Goal: Find specific page/section: Find specific page/section

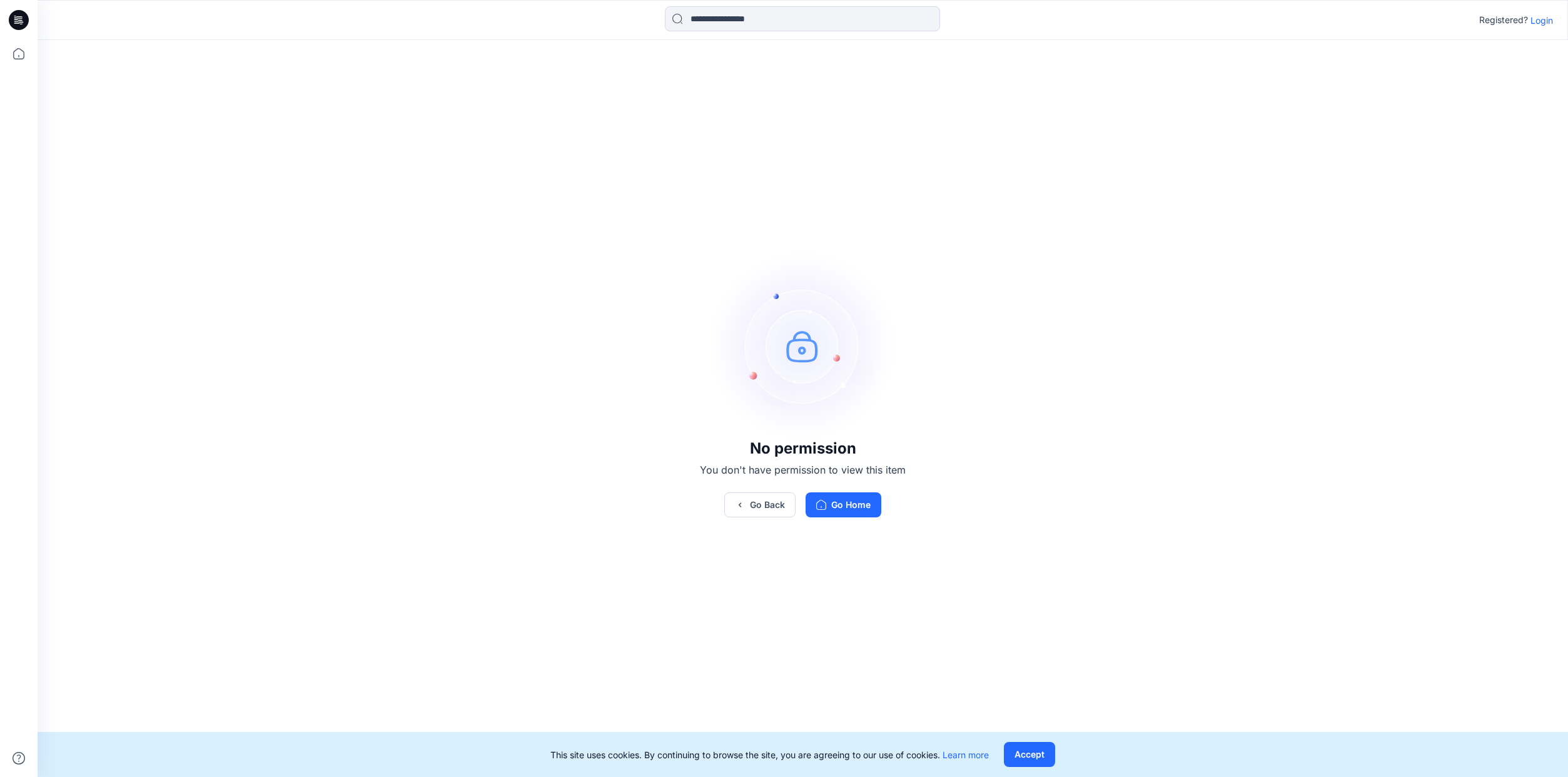
click at [1548, 22] on p "Login" at bounding box center [1541, 20] width 23 height 13
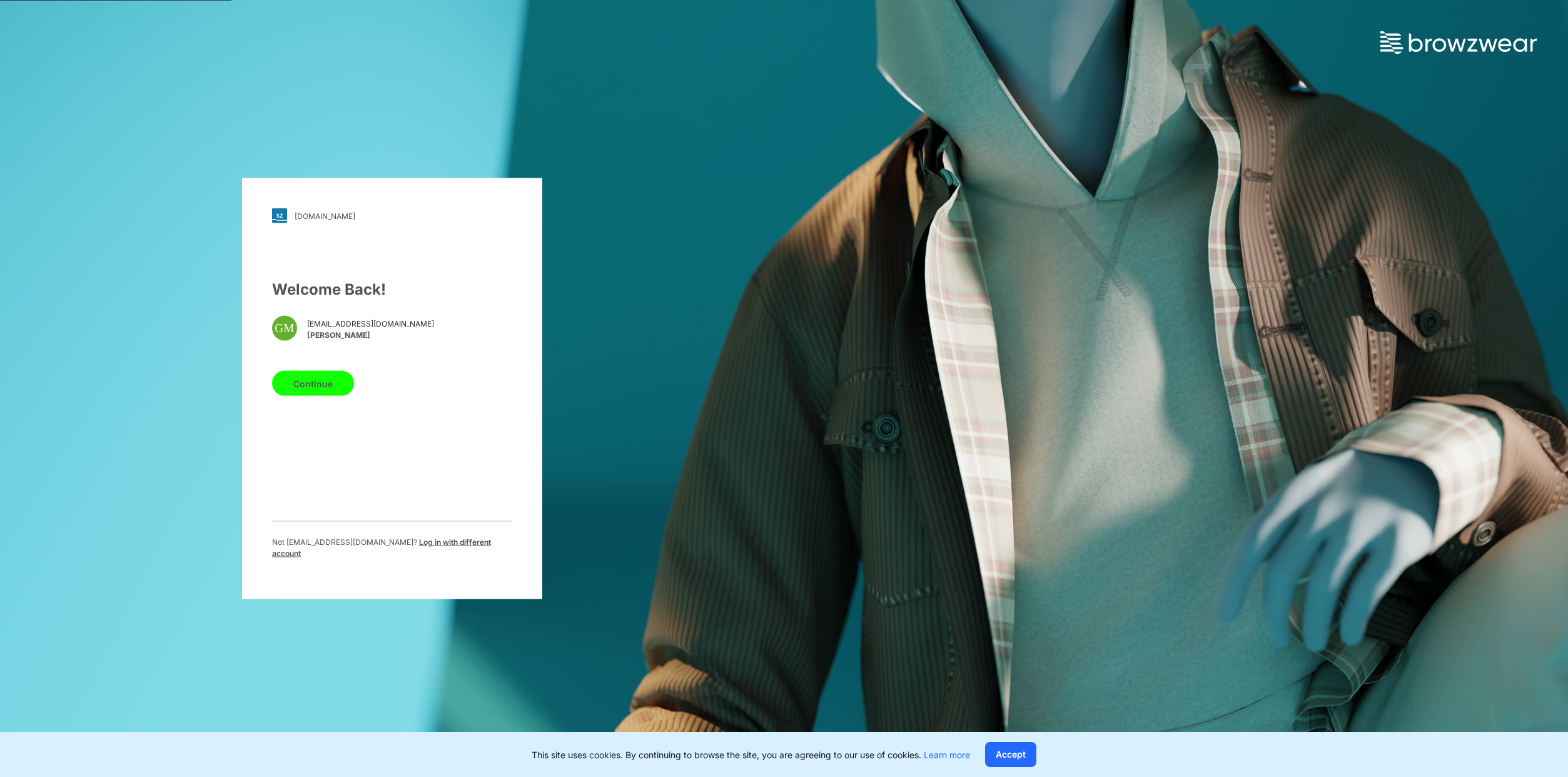
click at [300, 385] on button "Continue" at bounding box center [313, 383] width 82 height 25
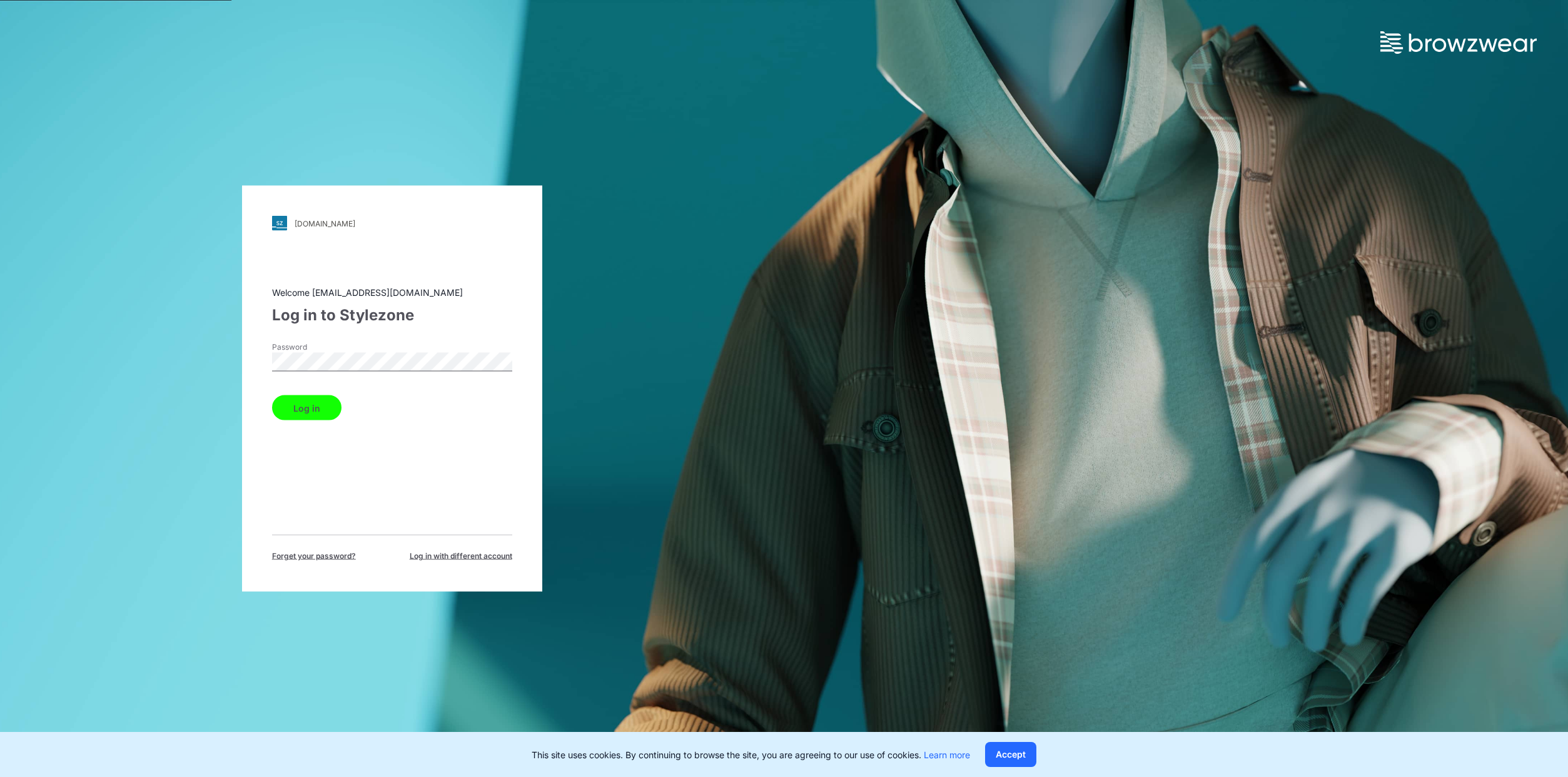
click at [272, 395] on button "Log in" at bounding box center [307, 407] width 70 height 25
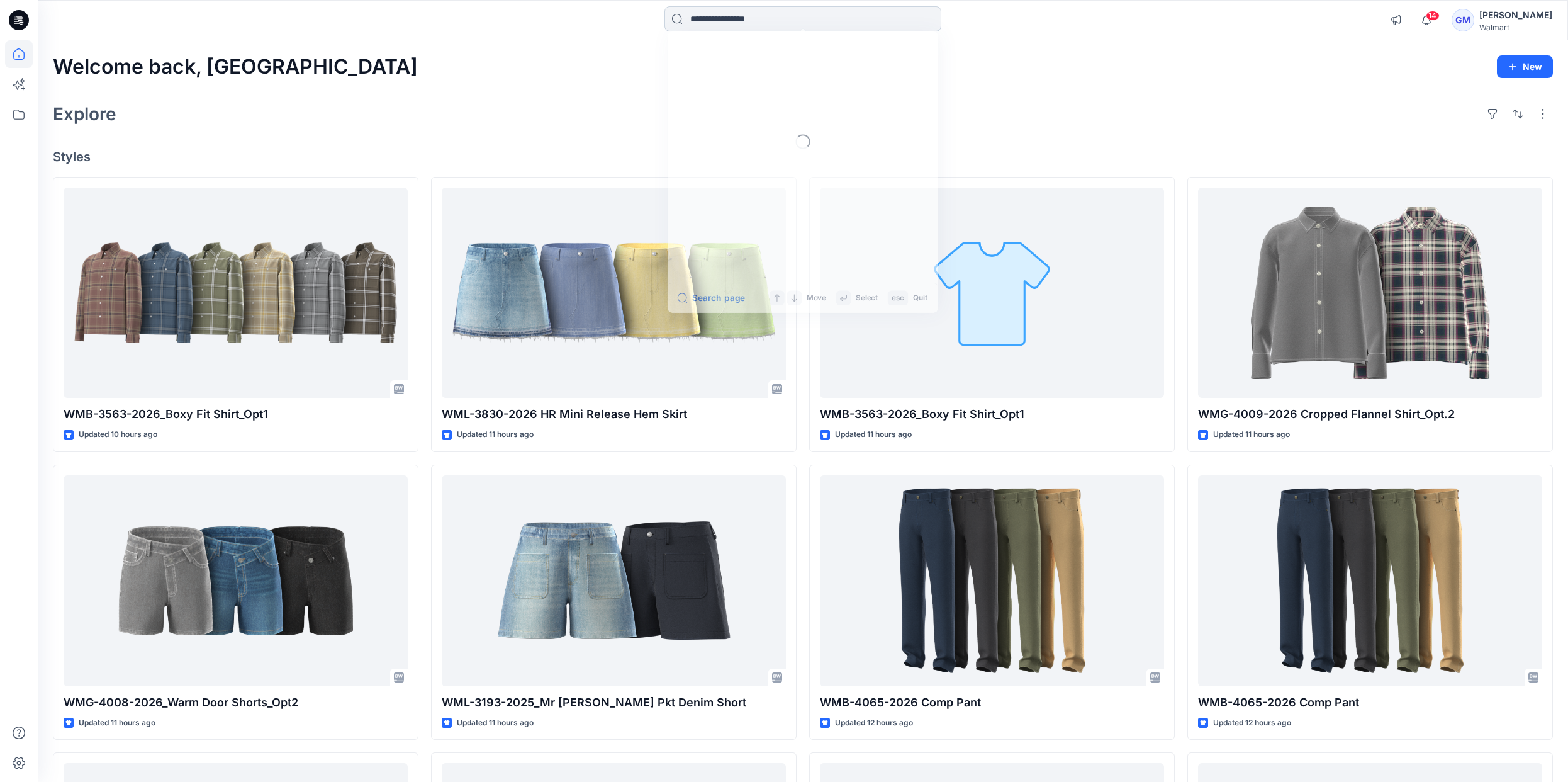
click at [765, 23] on input at bounding box center [803, 19] width 277 height 25
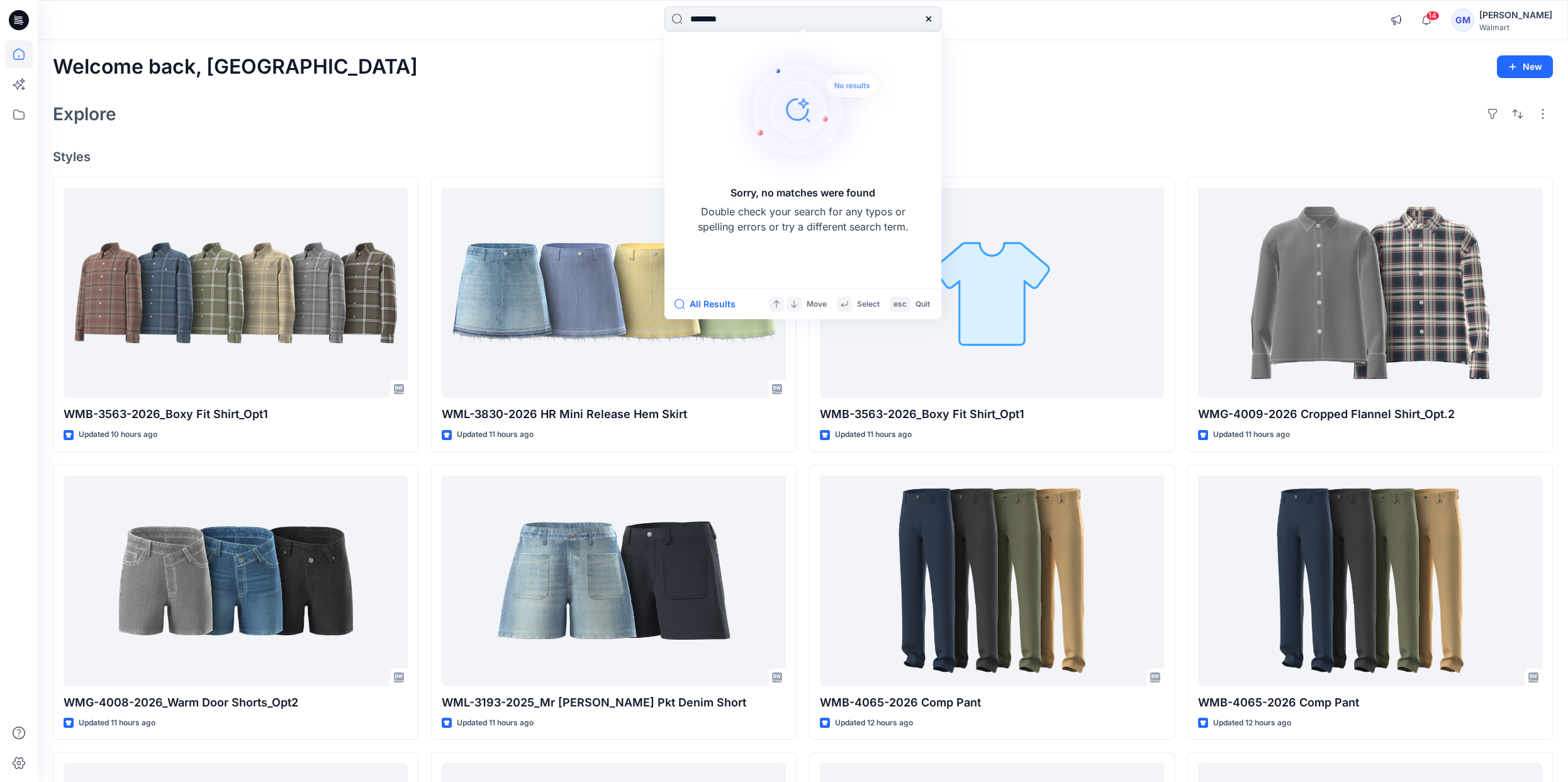
drag, startPoint x: 762, startPoint y: 23, endPoint x: 647, endPoint y: 27, distance: 115.1
click at [647, 27] on div "******** Sorry, no matches were found Double check your search for any typos or…" at bounding box center [803, 20] width 765 height 28
type input "*"
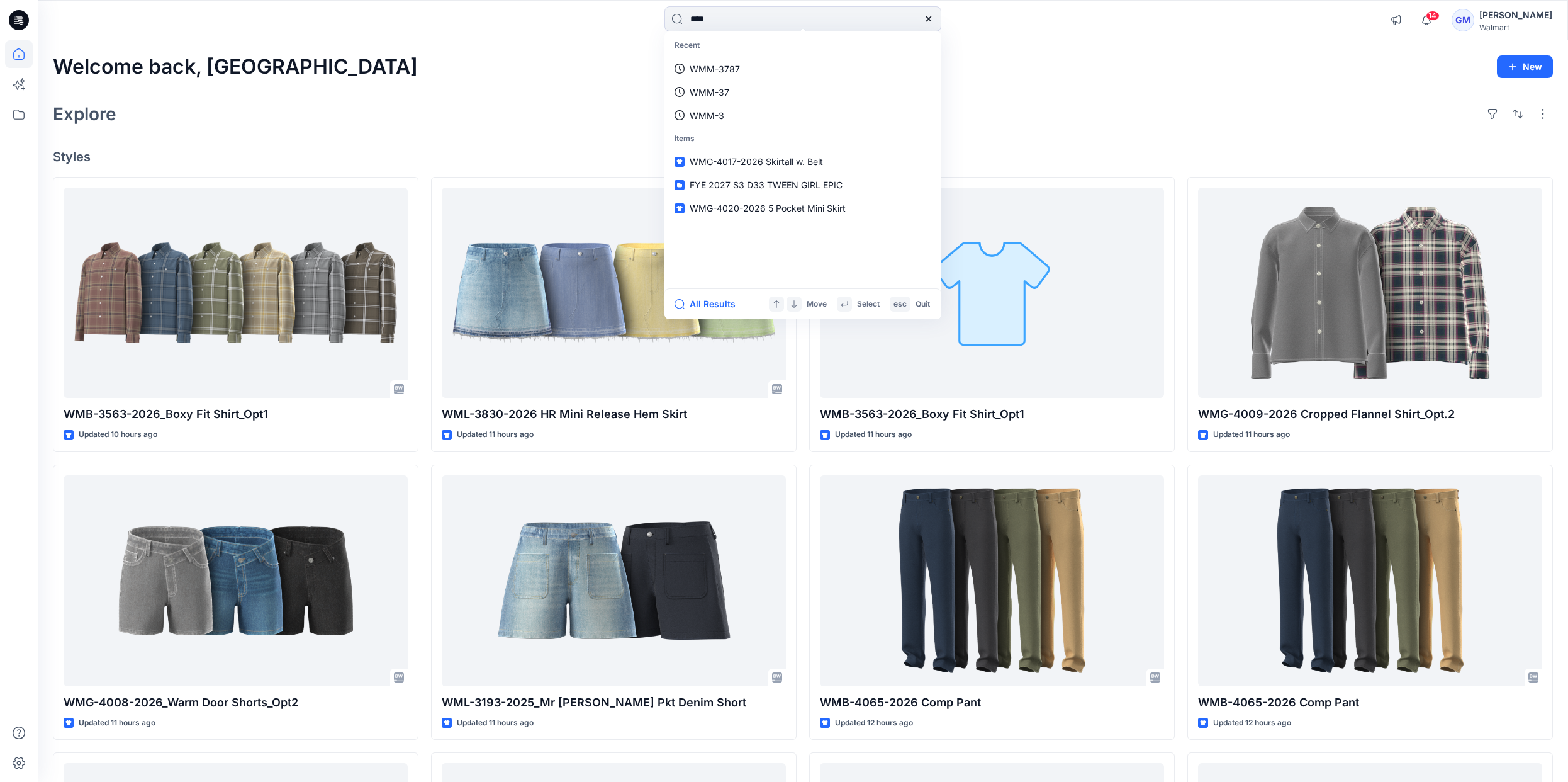
type input "****"
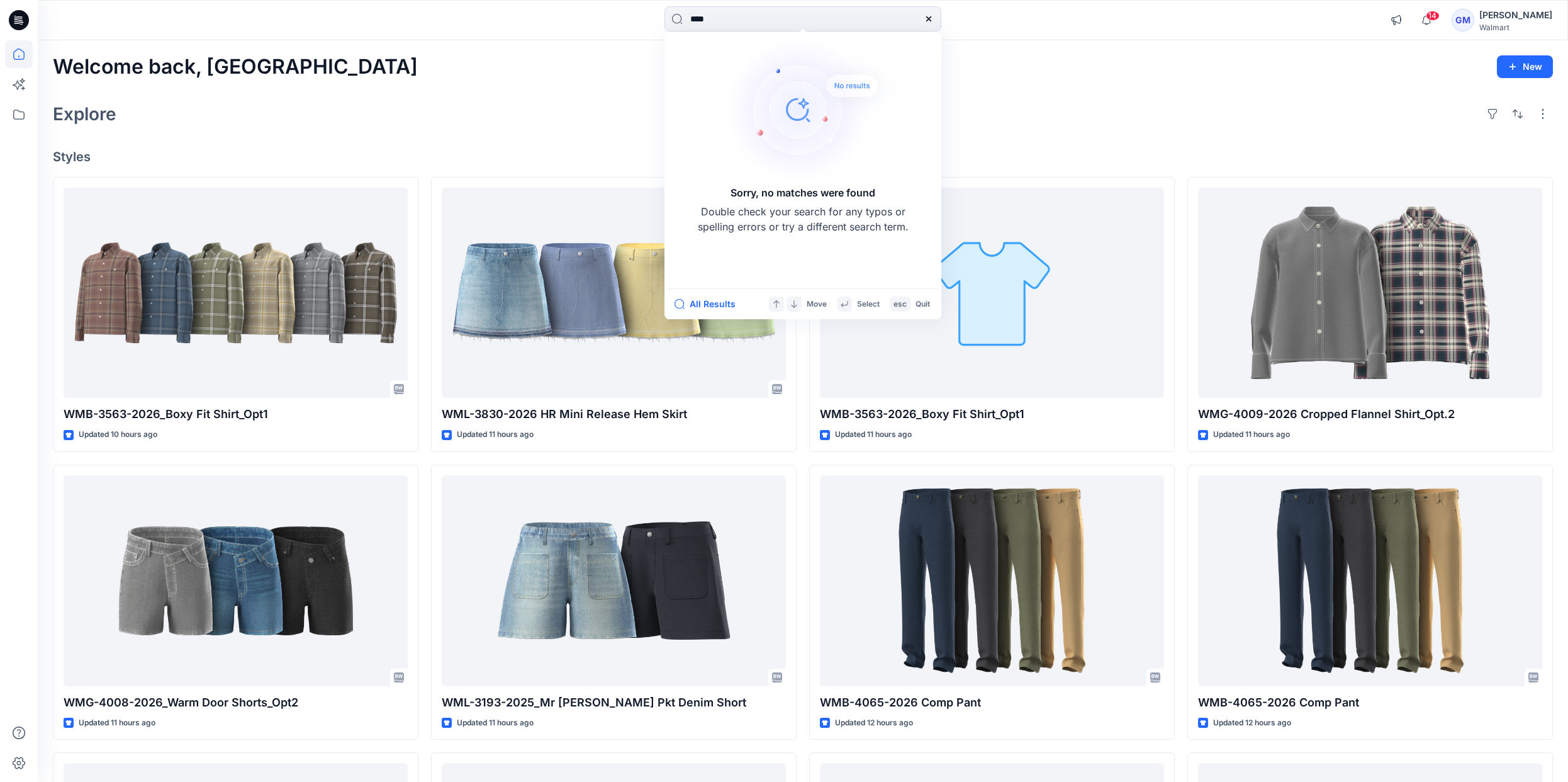
drag, startPoint x: 536, startPoint y: 105, endPoint x: 527, endPoint y: 105, distance: 9.0
click at [536, 105] on div "Explore" at bounding box center [803, 114] width 1500 height 31
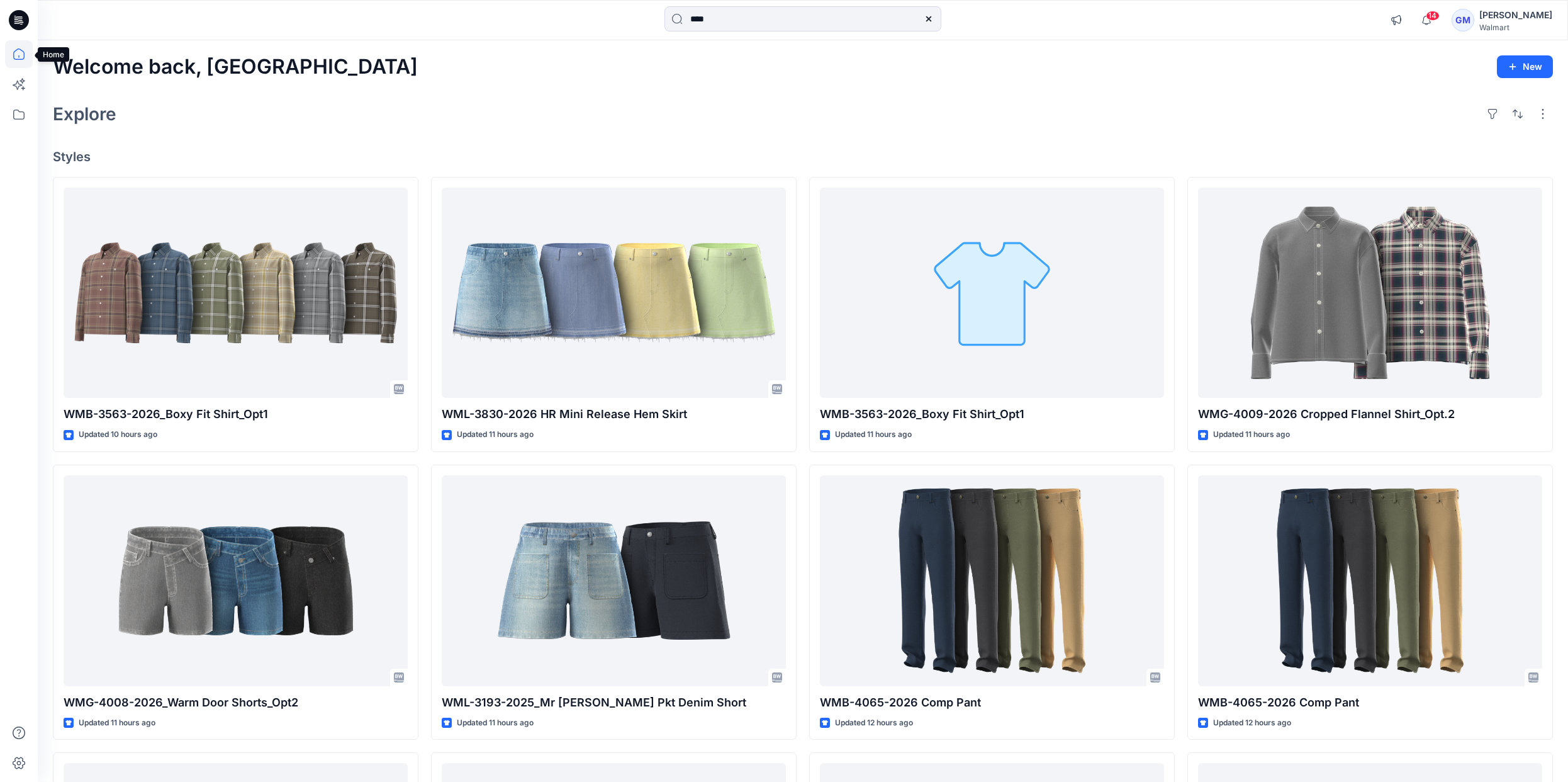
click at [22, 52] on icon at bounding box center [19, 54] width 28 height 28
click at [24, 112] on icon at bounding box center [19, 114] width 28 height 28
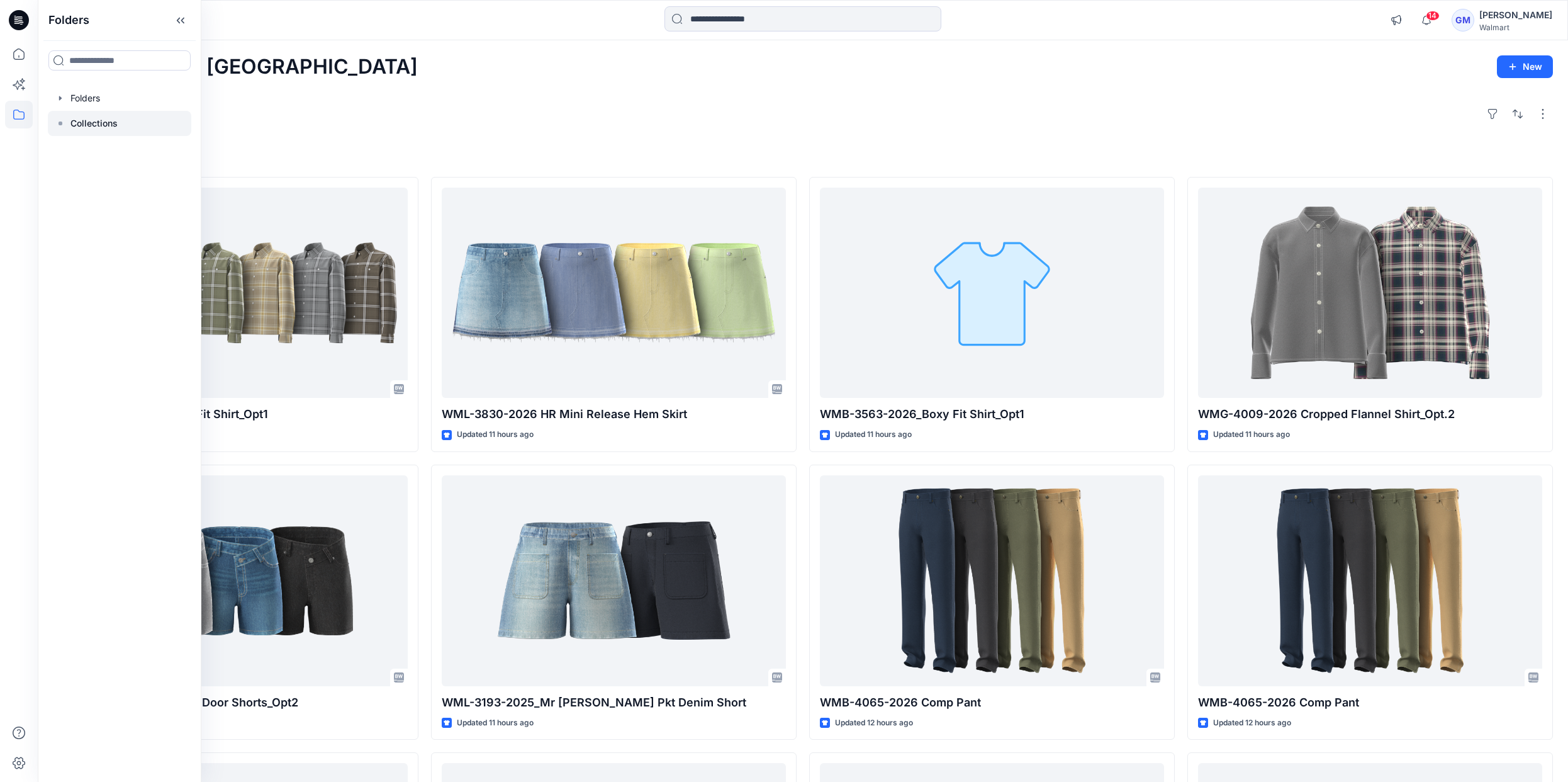
click at [120, 133] on div at bounding box center [119, 124] width 144 height 25
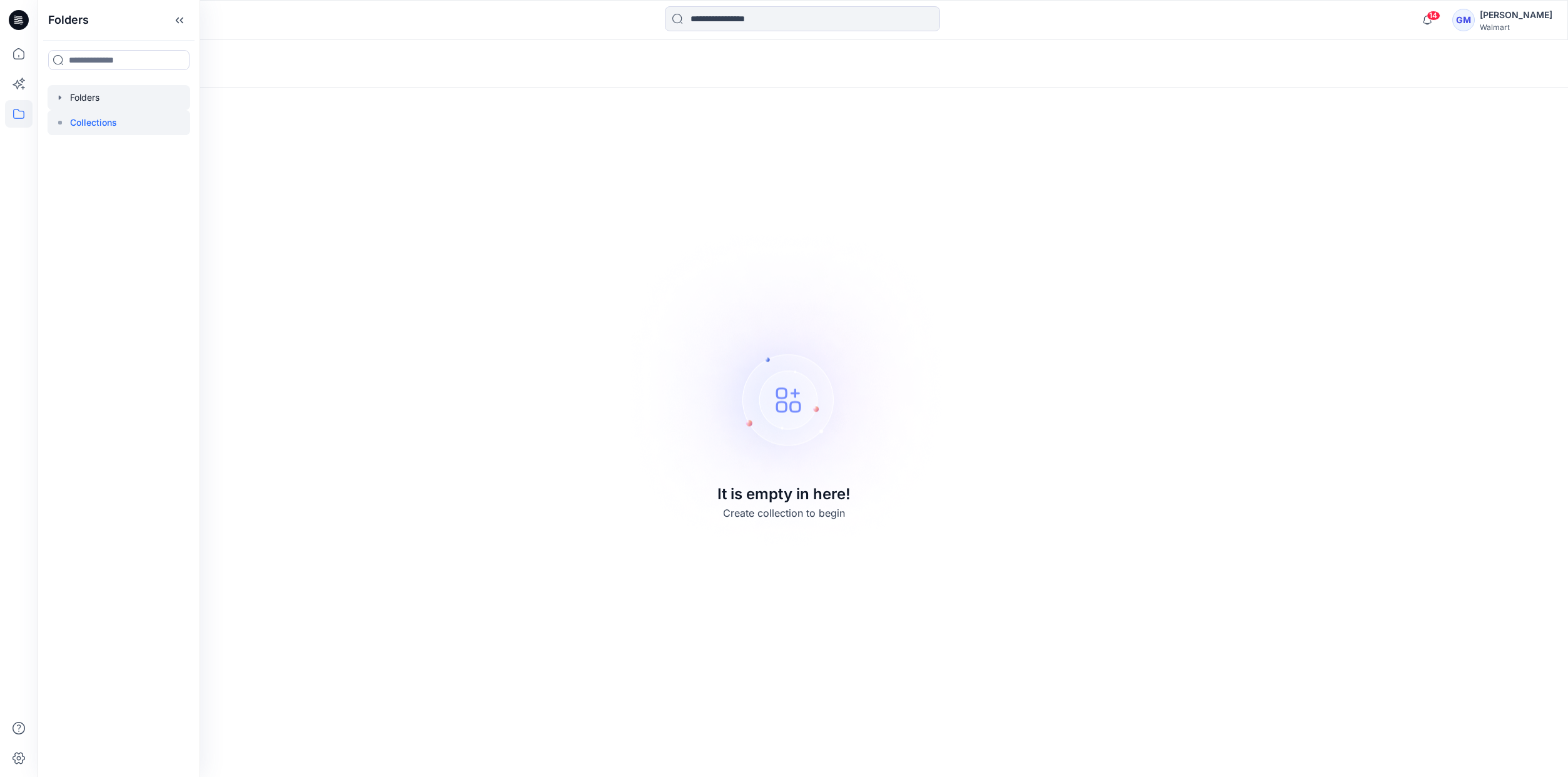
click at [103, 100] on div at bounding box center [119, 97] width 143 height 25
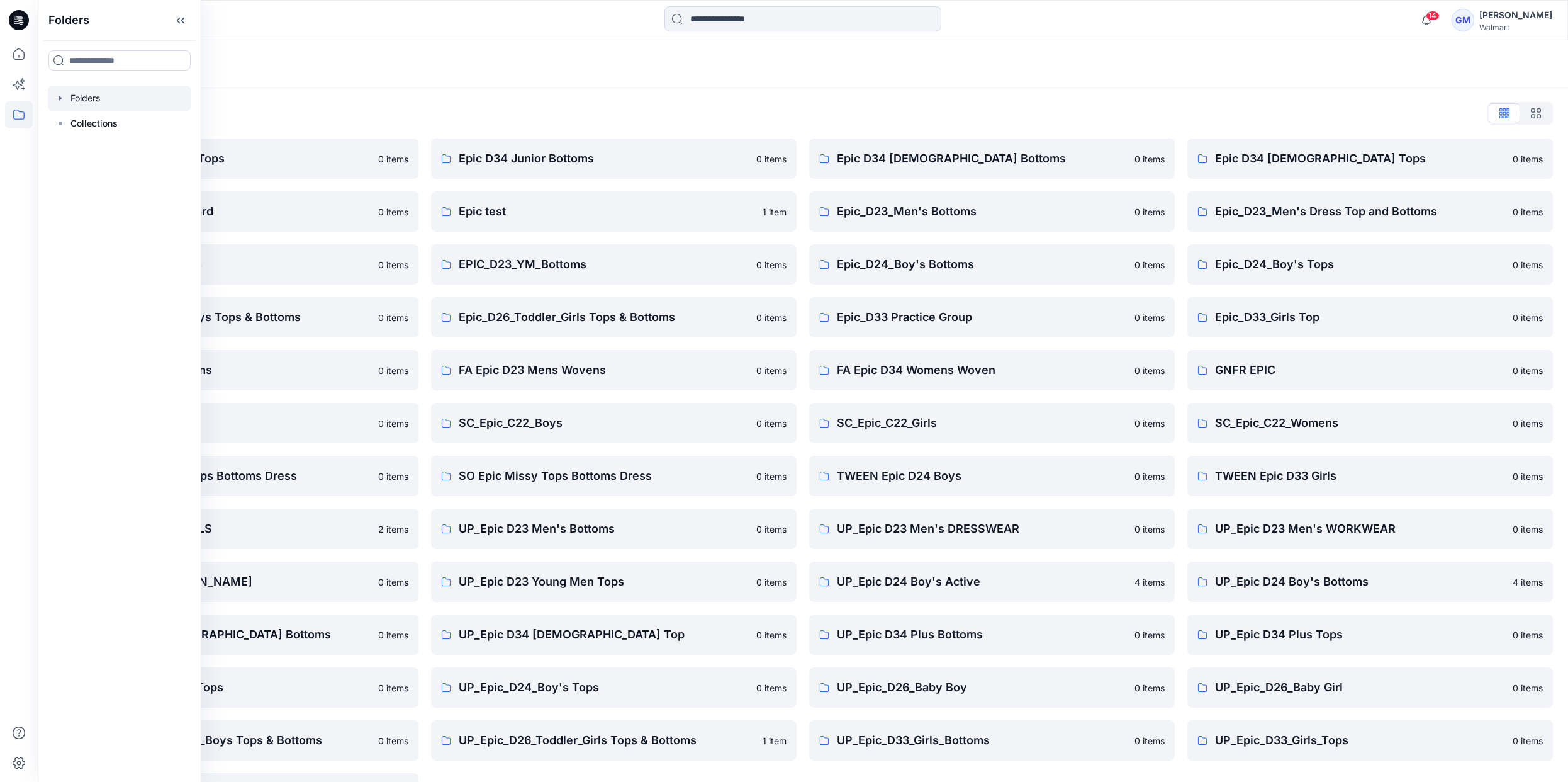
click at [228, 107] on div "Folders List" at bounding box center [803, 113] width 1500 height 20
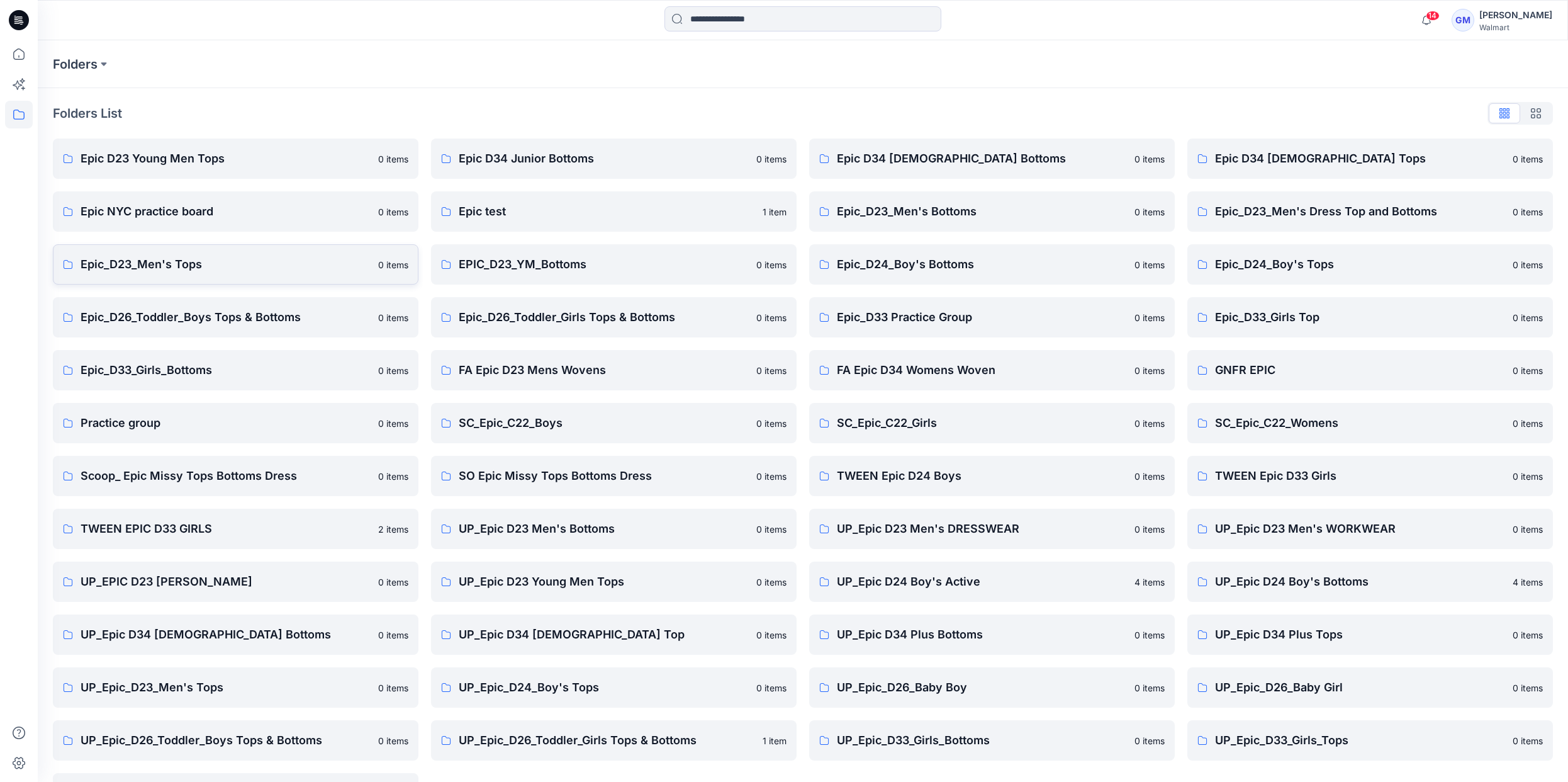
click at [90, 265] on p "Epic_D23_Men's Tops" at bounding box center [225, 264] width 290 height 17
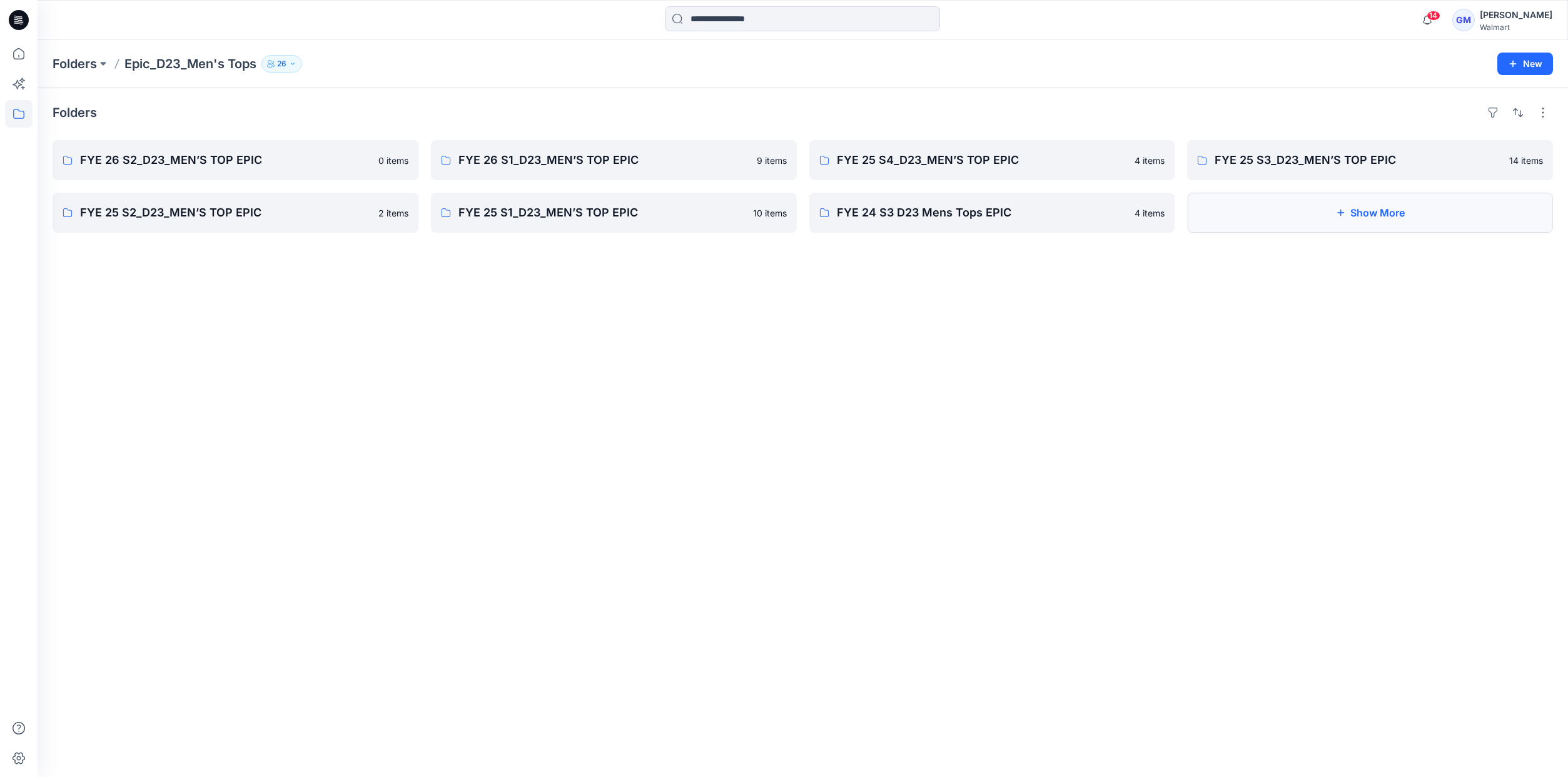
click at [1281, 212] on button "Show More" at bounding box center [1370, 212] width 366 height 40
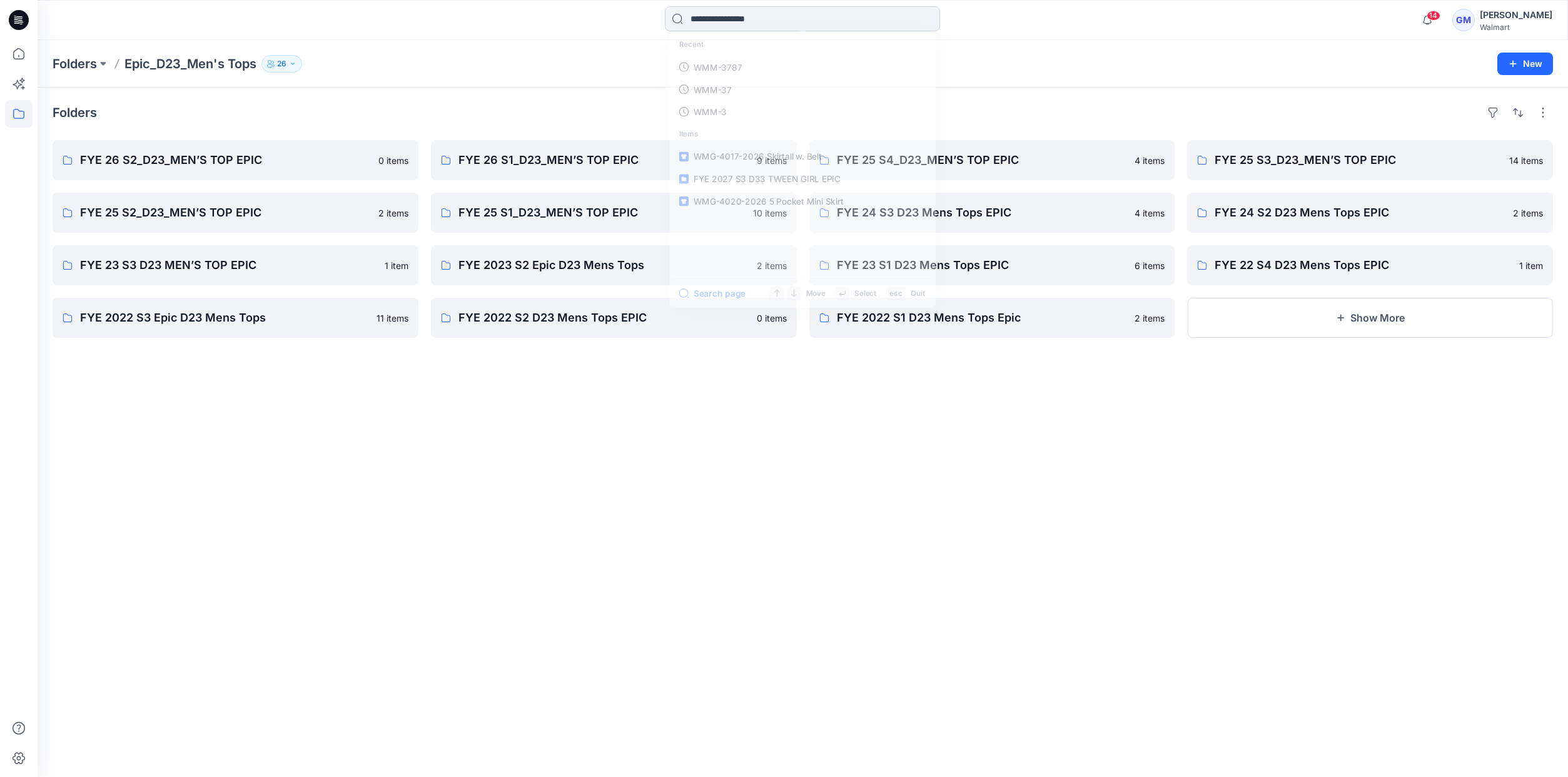
click at [769, 15] on input at bounding box center [802, 19] width 275 height 25
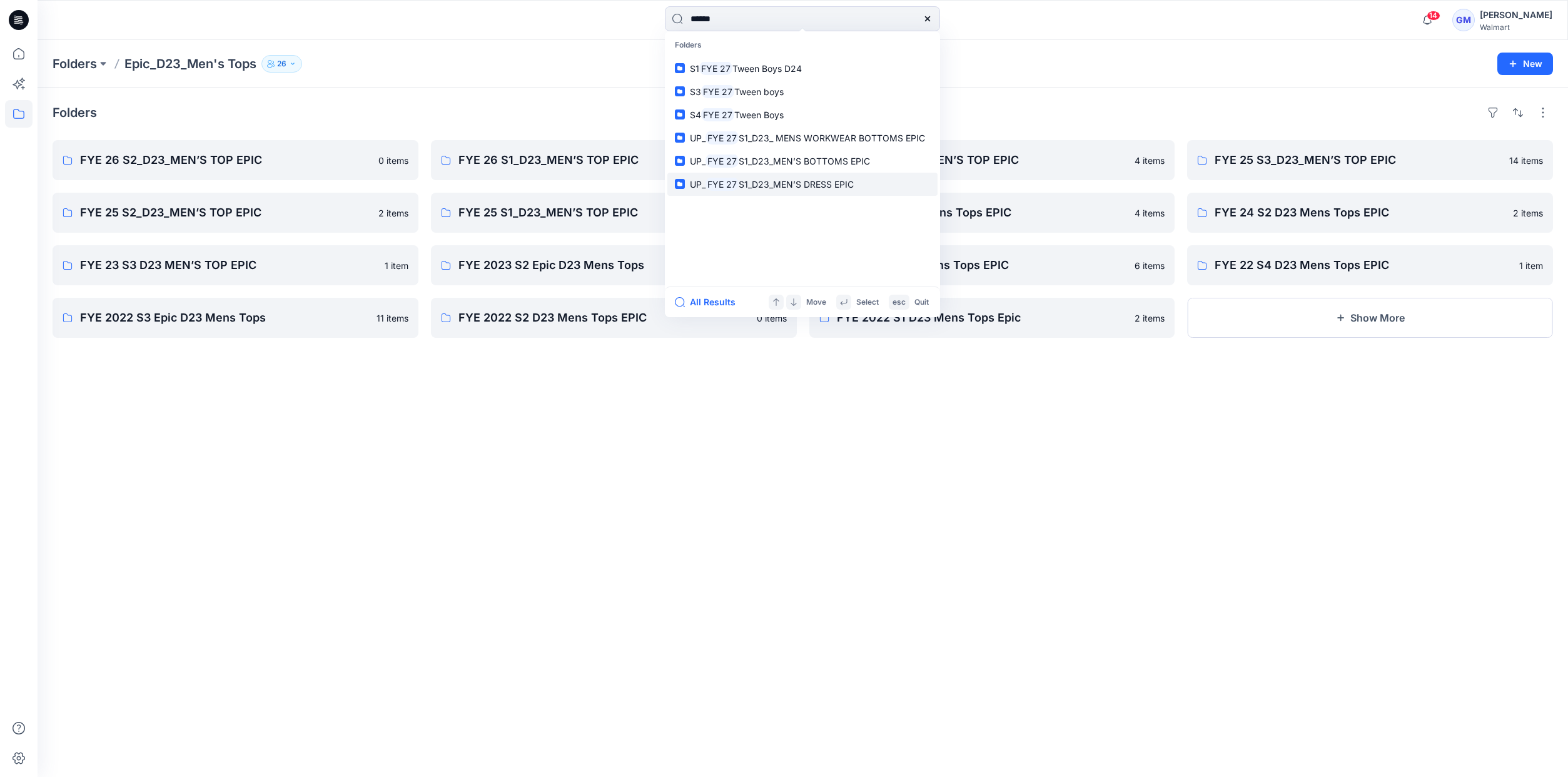
type input "******"
click at [821, 188] on span "S1_D23_MEN’S DRESS EPIC" at bounding box center [796, 183] width 115 height 10
